Goal: Task Accomplishment & Management: Manage account settings

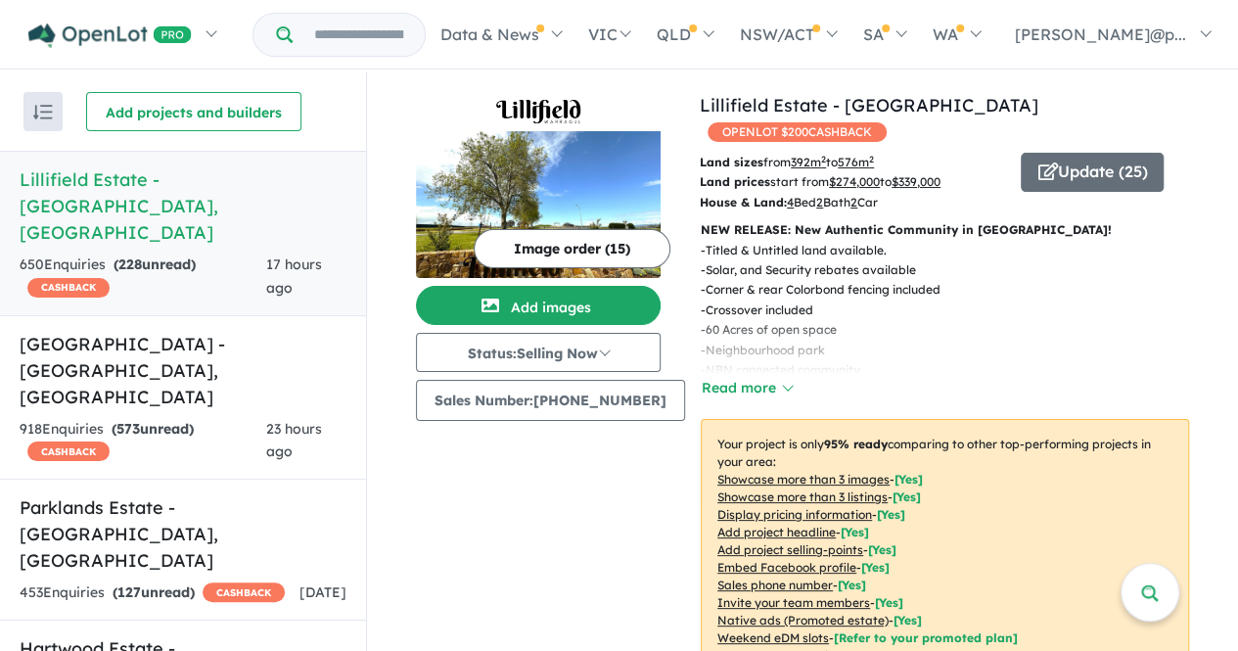
click at [568, 264] on button "Image order ( 15 )" at bounding box center [572, 248] width 197 height 39
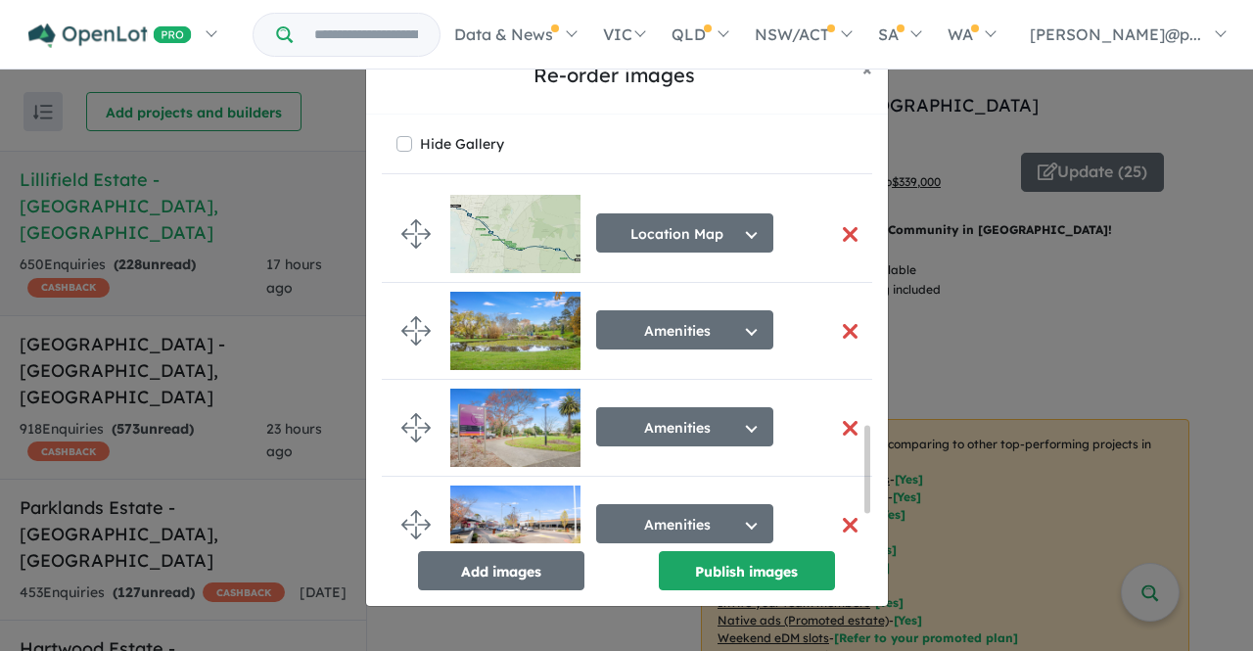
scroll to position [971, 0]
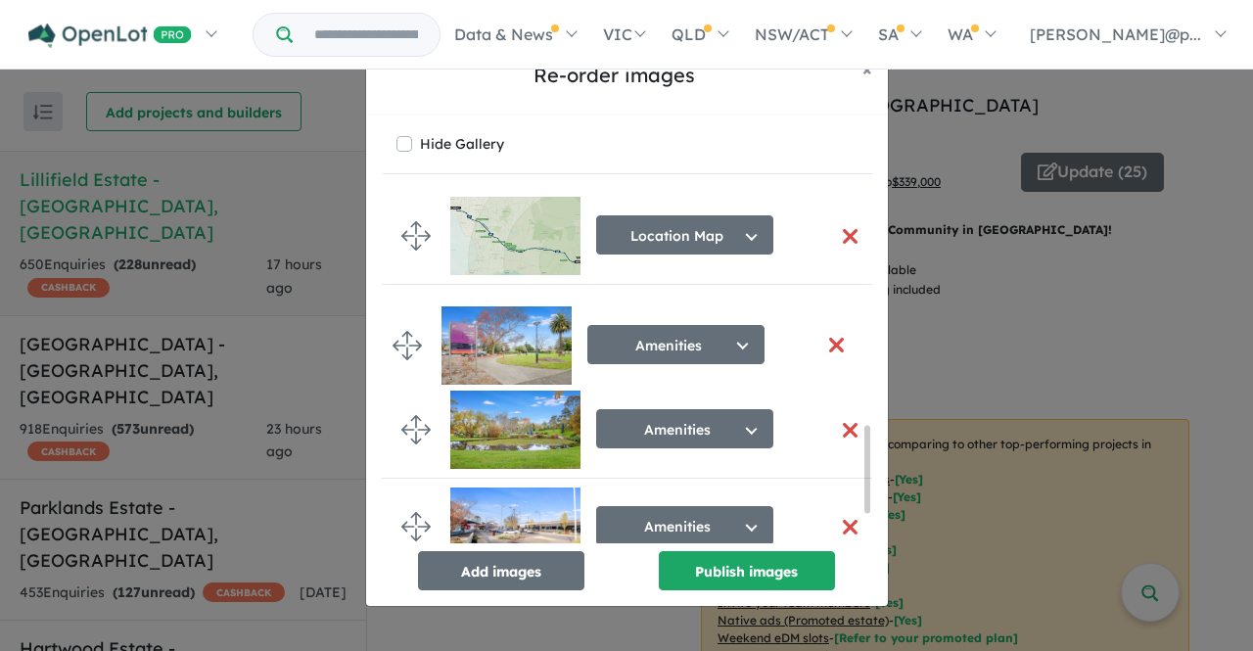
drag, startPoint x: 417, startPoint y: 414, endPoint x: 409, endPoint y: 334, distance: 80.6
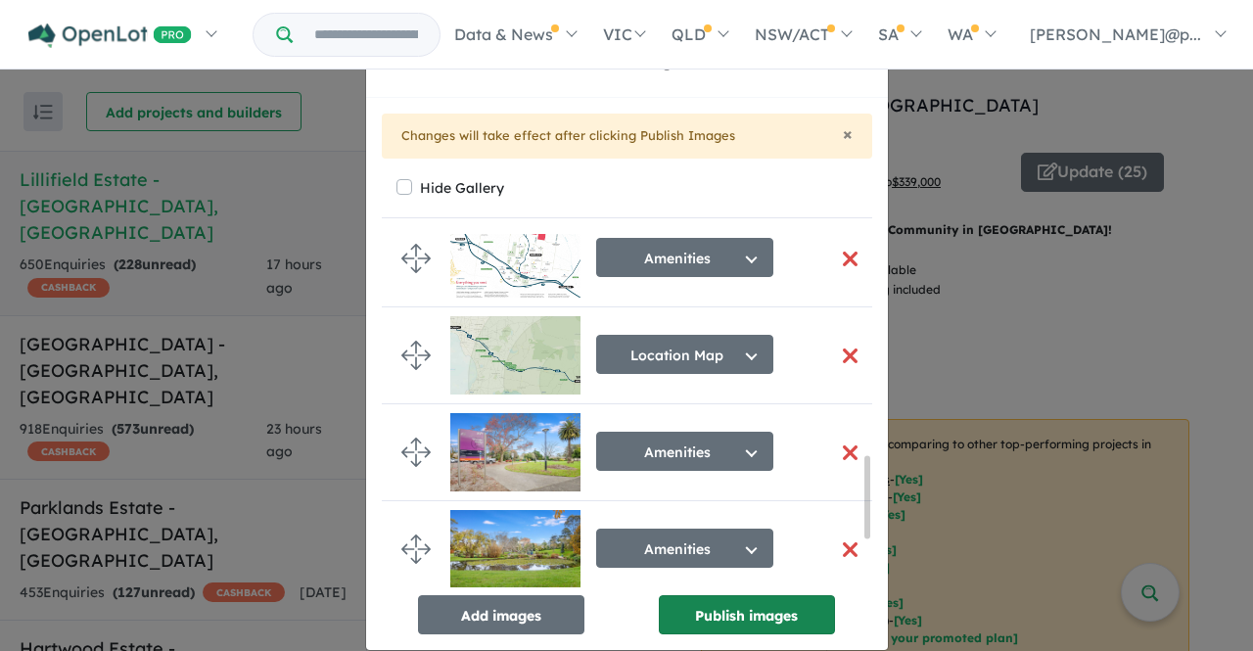
click at [786, 615] on button "Publish images" at bounding box center [747, 614] width 176 height 39
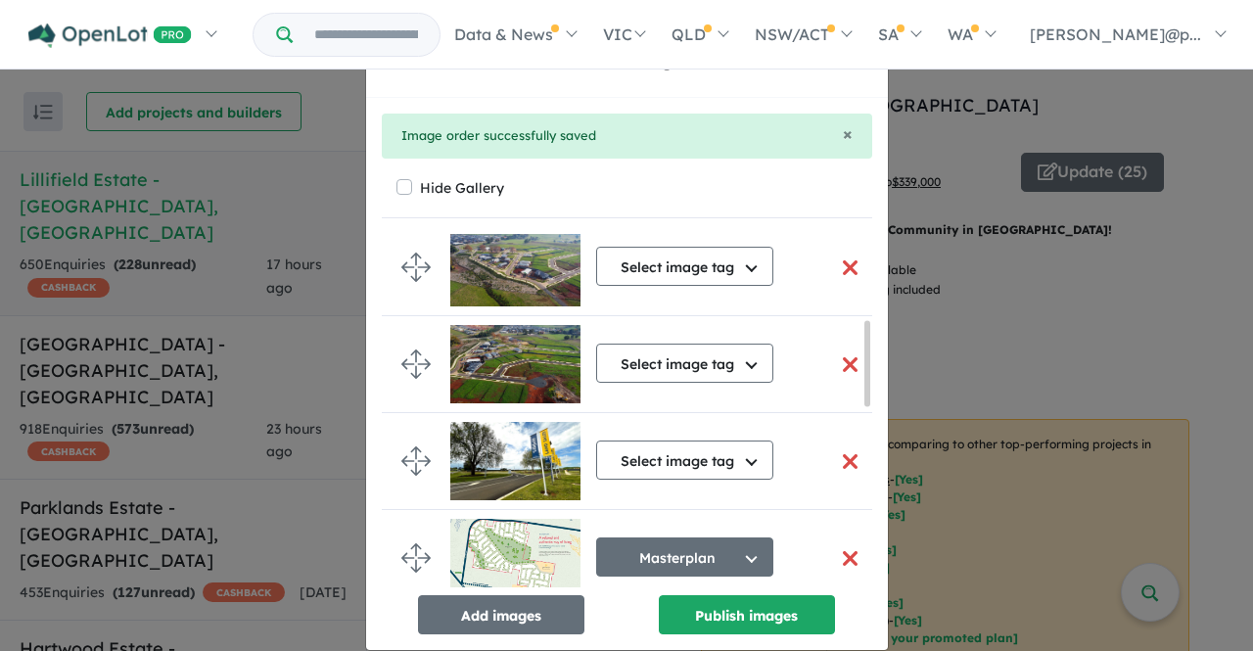
scroll to position [0, 0]
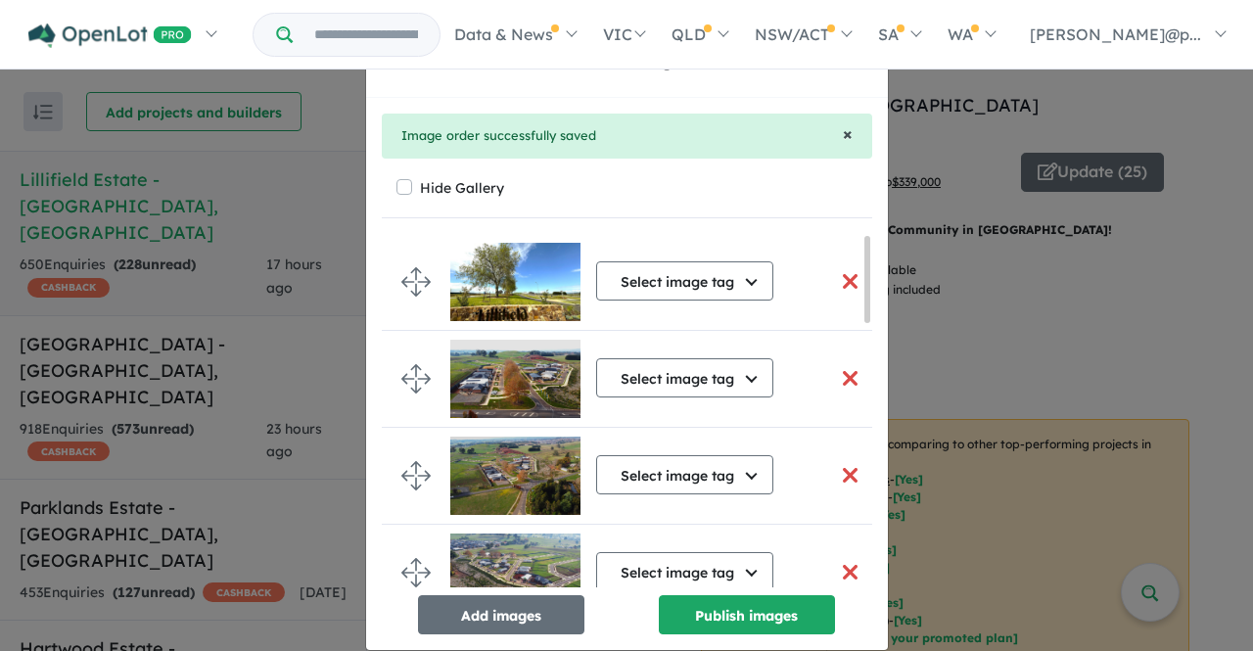
click at [843, 134] on span "×" at bounding box center [848, 133] width 10 height 23
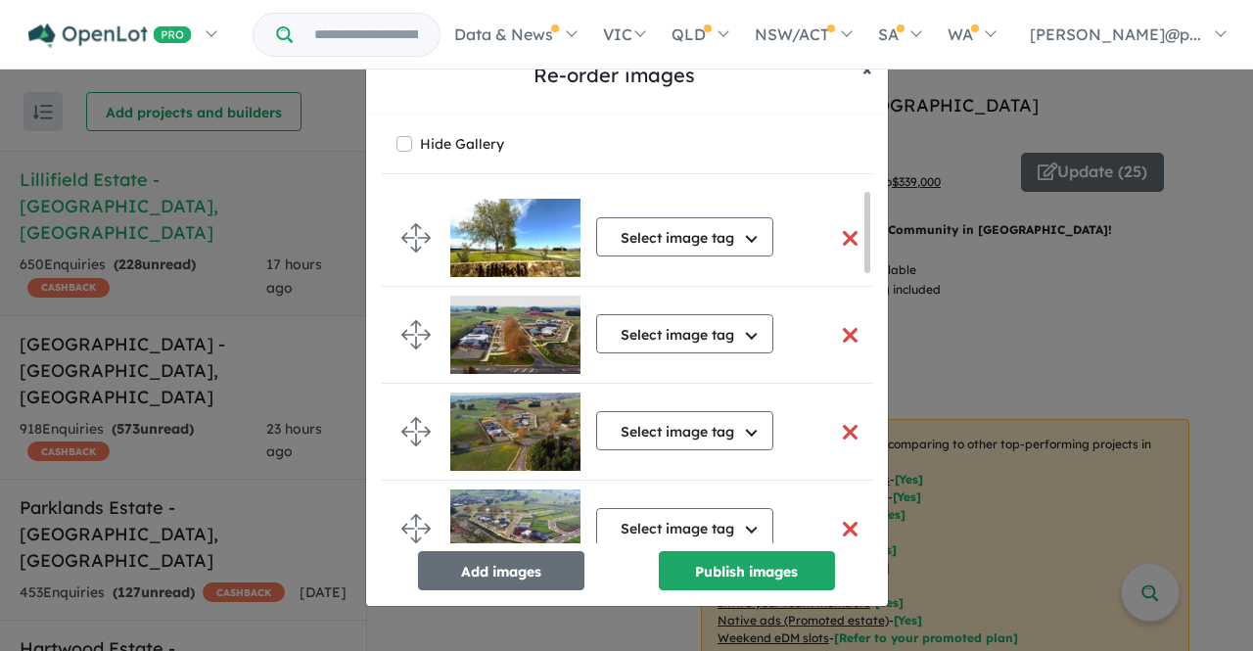
click at [871, 71] on span "×" at bounding box center [867, 69] width 10 height 23
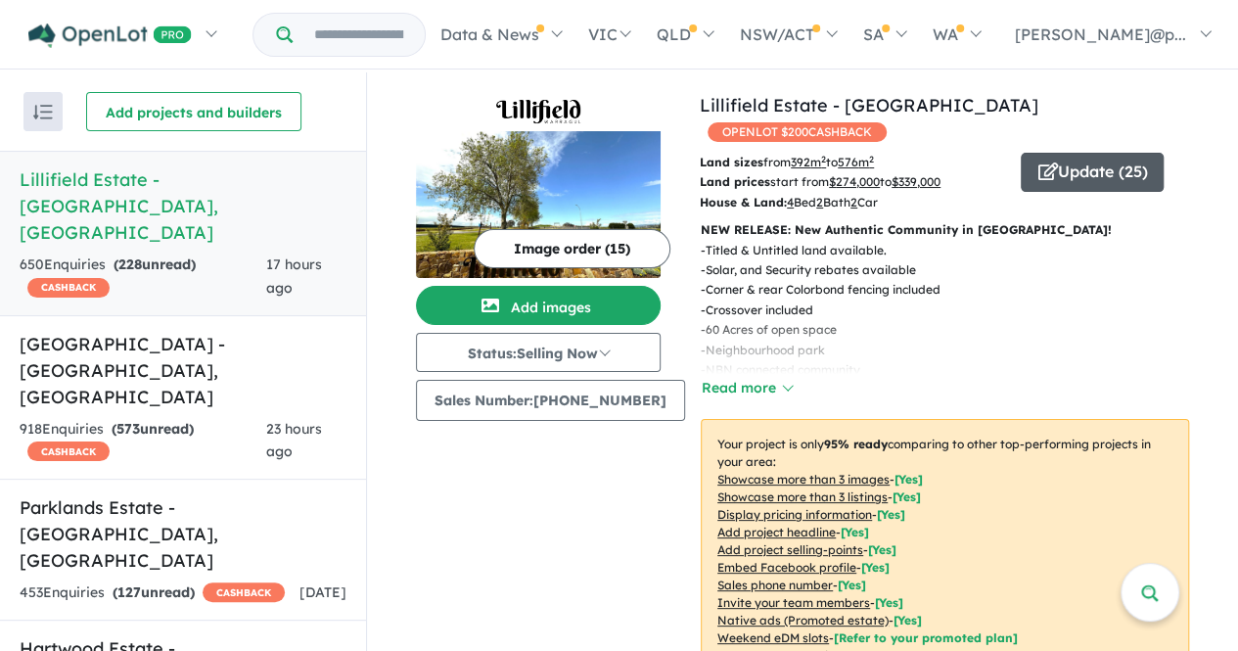
click at [1038, 162] on icon "button" at bounding box center [1047, 171] width 20 height 18
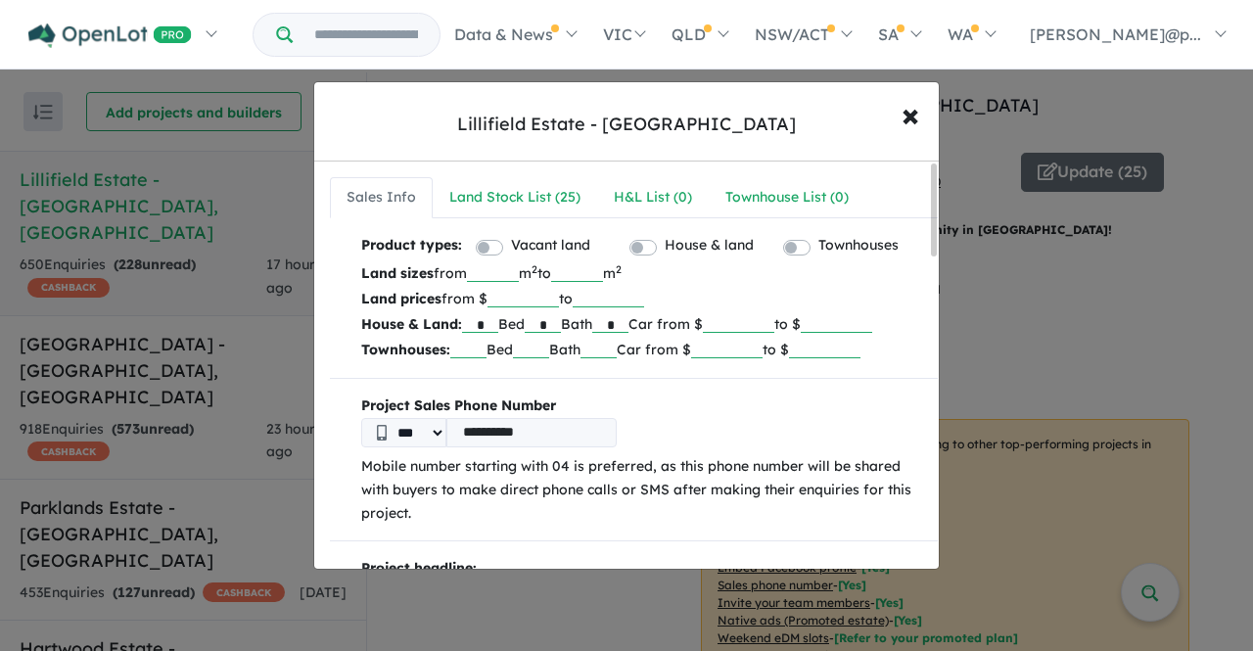
click at [885, 638] on div "**********" at bounding box center [626, 325] width 1253 height 651
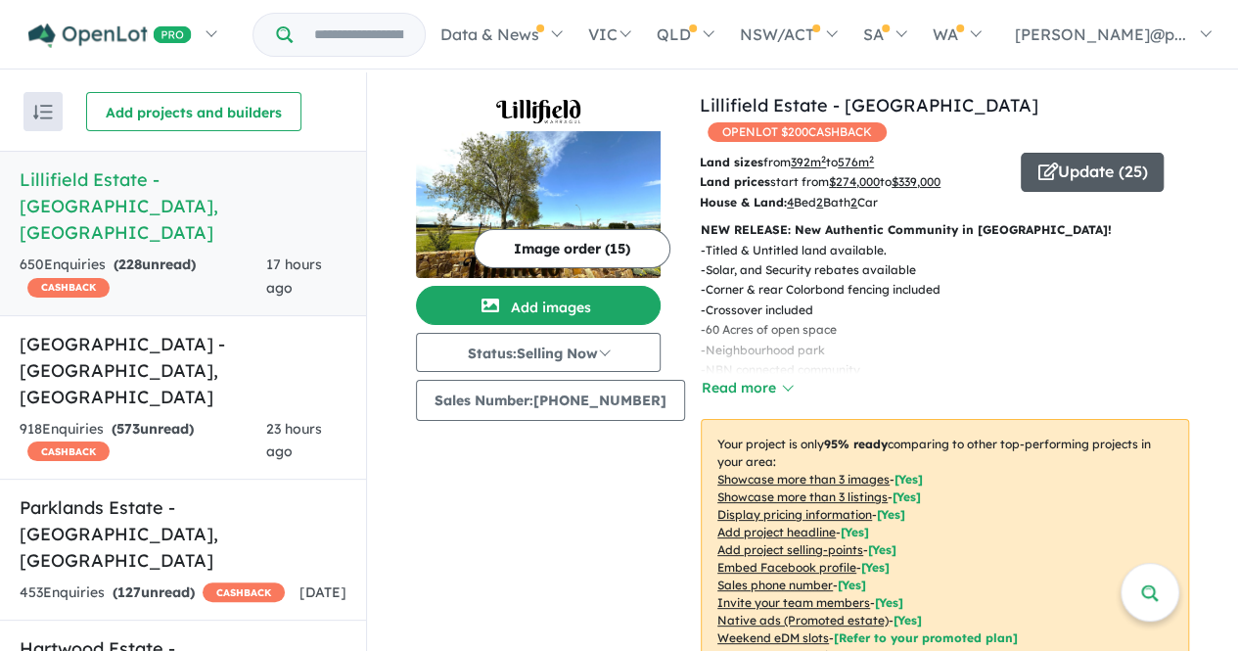
click at [1045, 153] on button "Update ( 25 )" at bounding box center [1092, 172] width 143 height 39
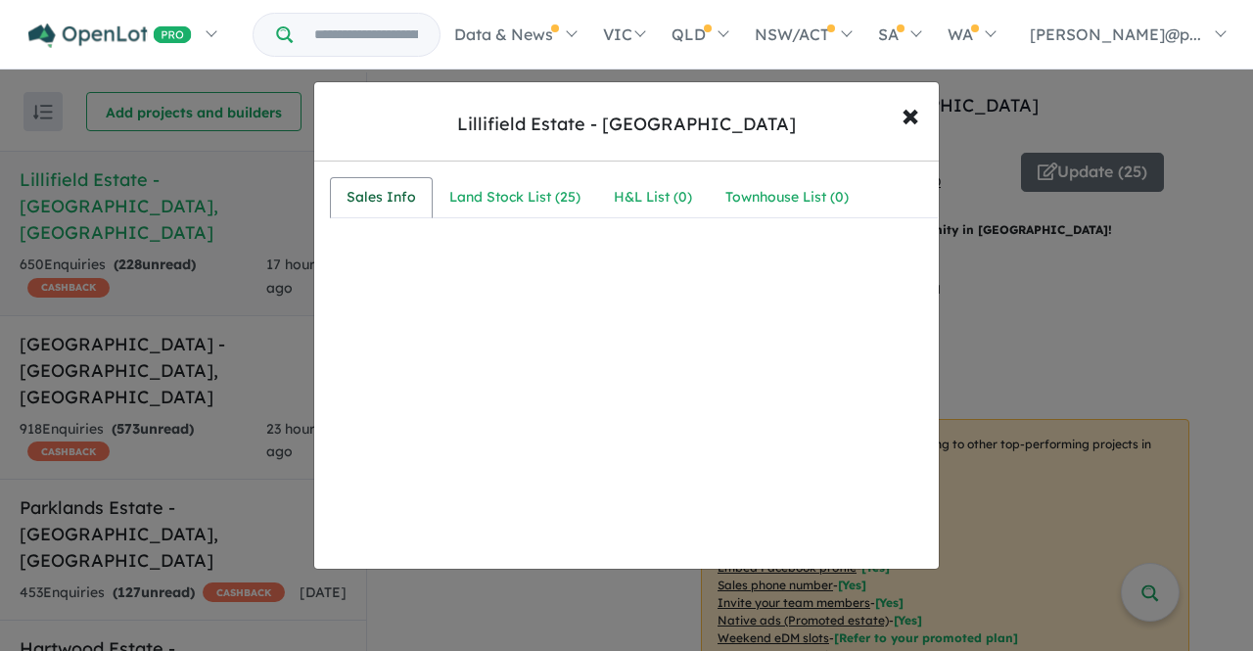
click at [392, 191] on div "Sales Info" at bounding box center [380, 197] width 69 height 23
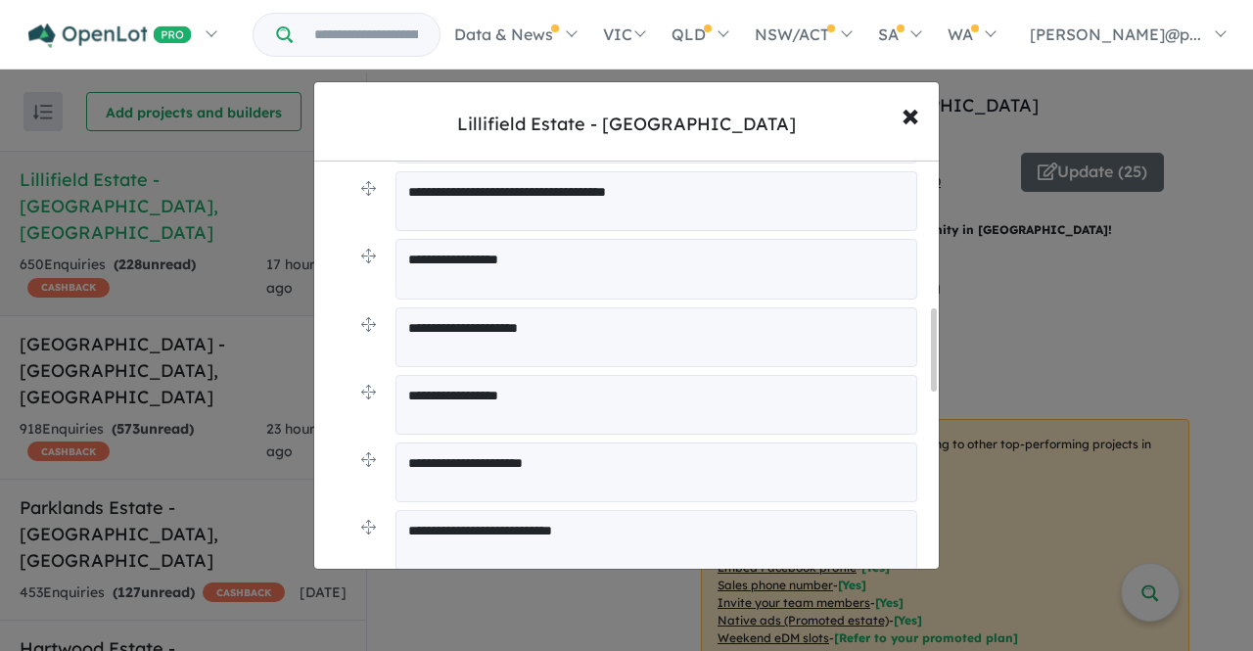
scroll to position [868, 0]
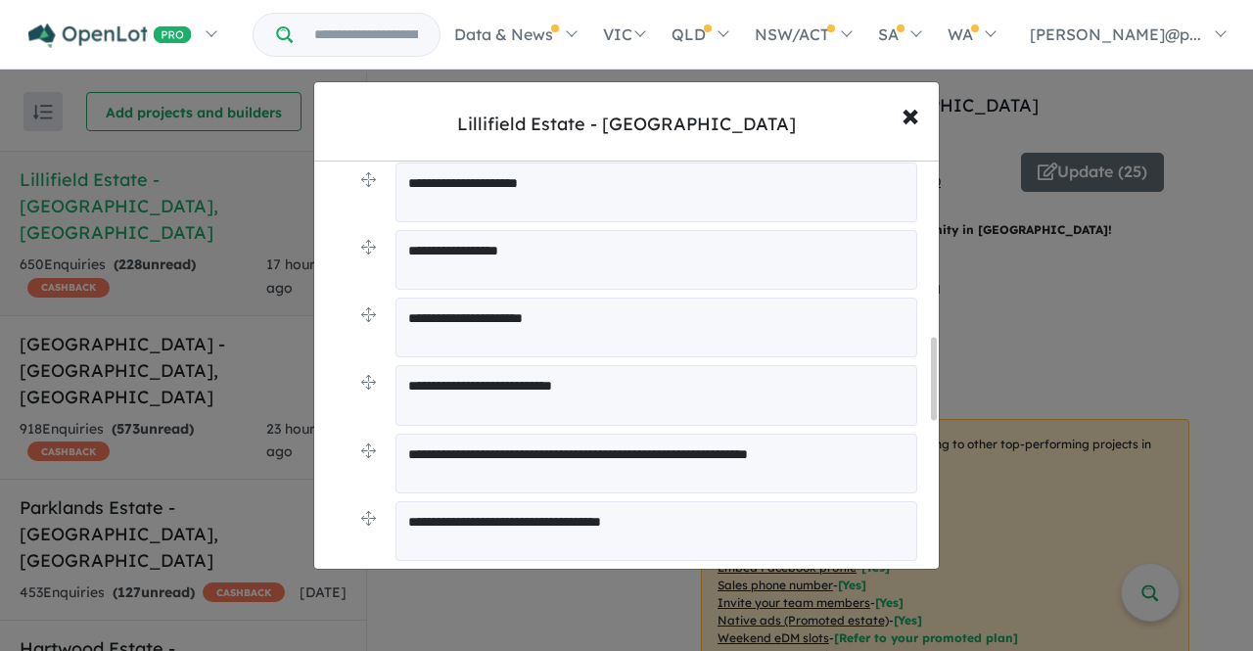
click at [642, 87] on div "Lillifield Estate - Warragul × Close" at bounding box center [626, 121] width 624 height 79
click at [637, 85] on div "Lillifield Estate - Warragul × Close" at bounding box center [626, 121] width 624 height 79
click at [632, 87] on div "Lillifield Estate - Warragul × Close" at bounding box center [626, 121] width 624 height 79
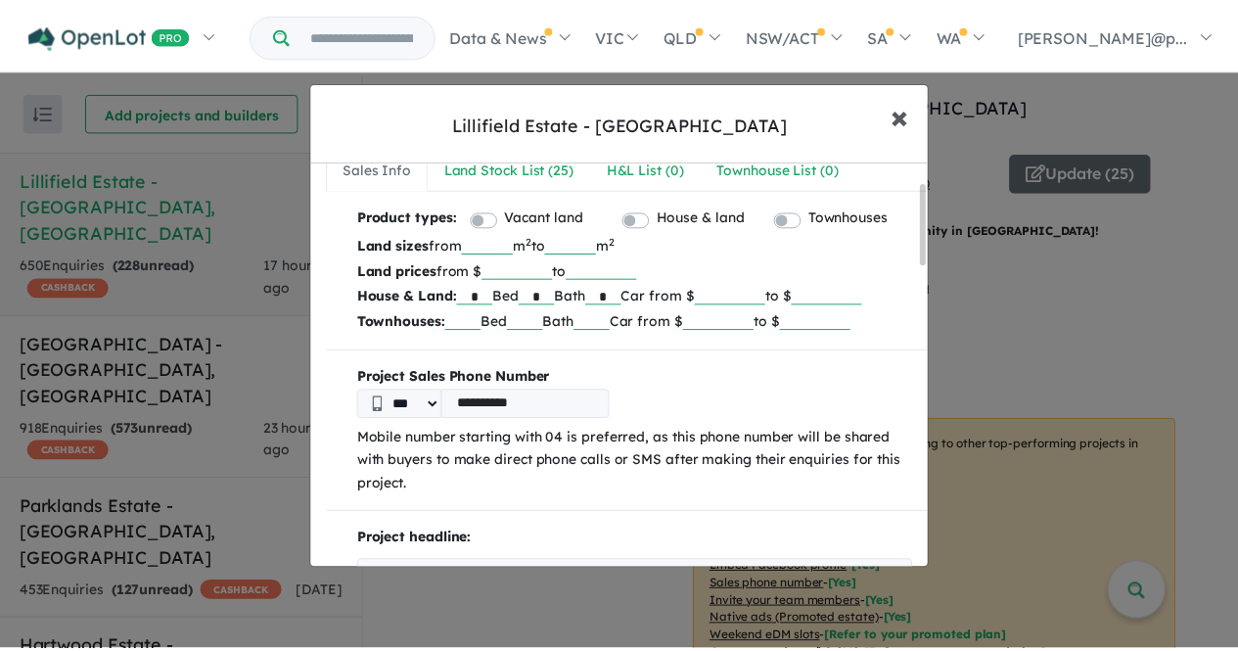
scroll to position [0, 0]
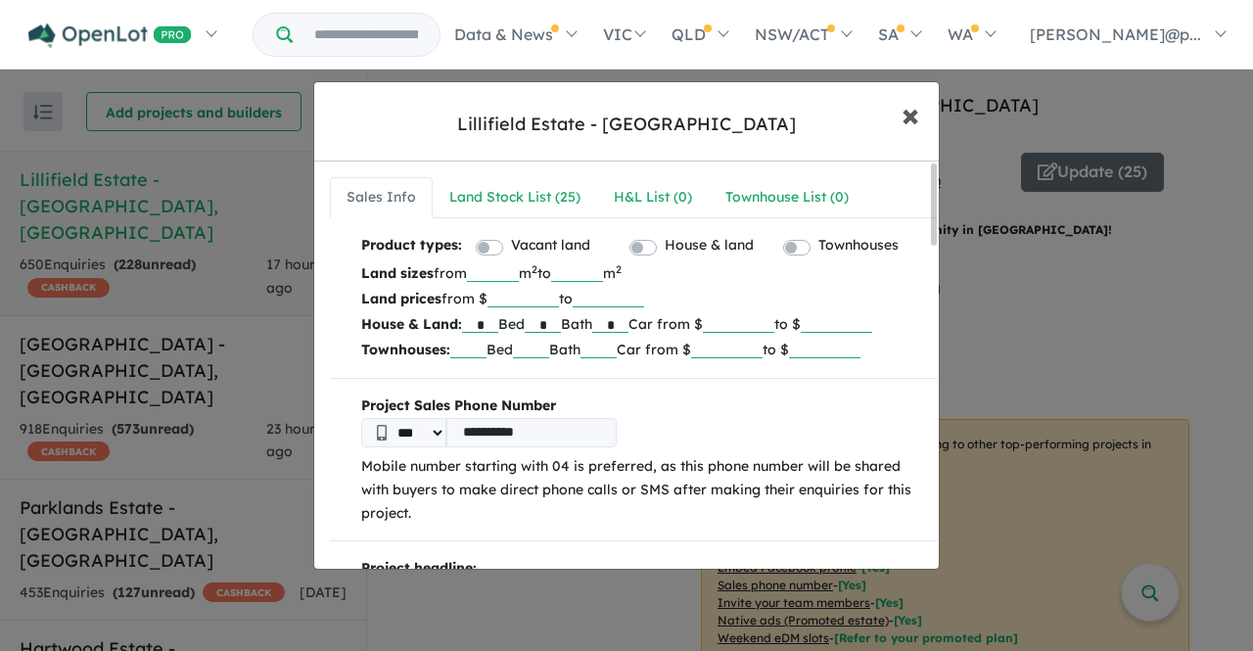
click at [924, 124] on button "× Close" at bounding box center [910, 114] width 57 height 53
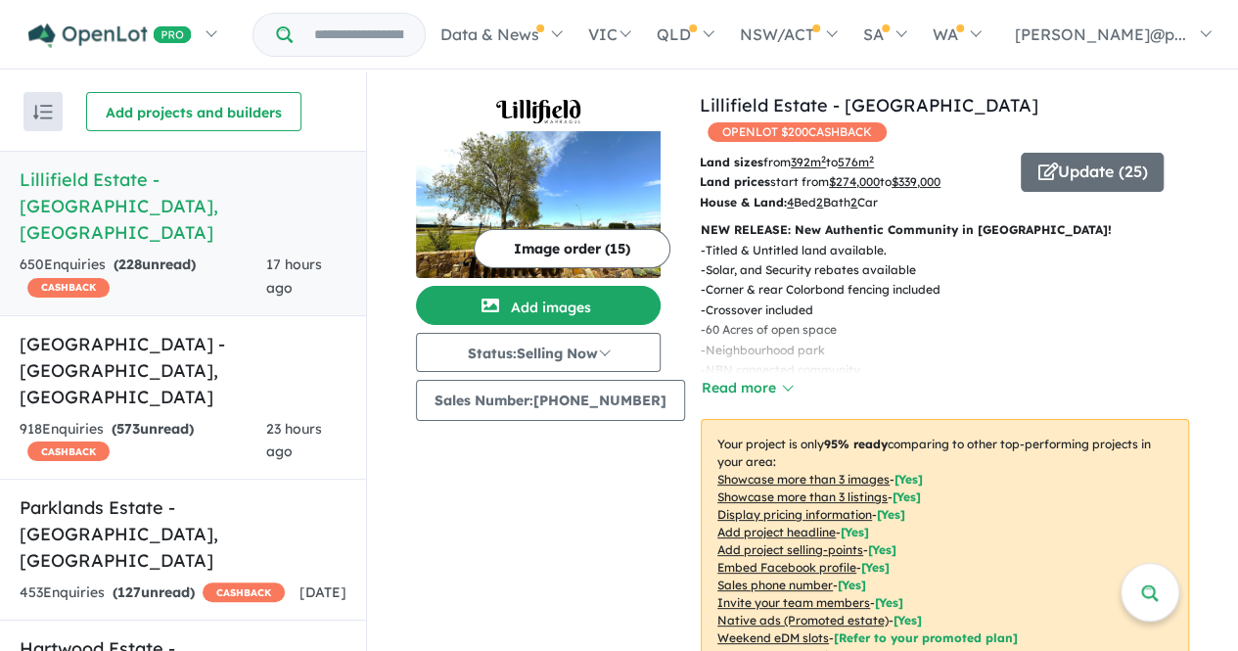
scroll to position [29, 0]
